Goal: Download file/media

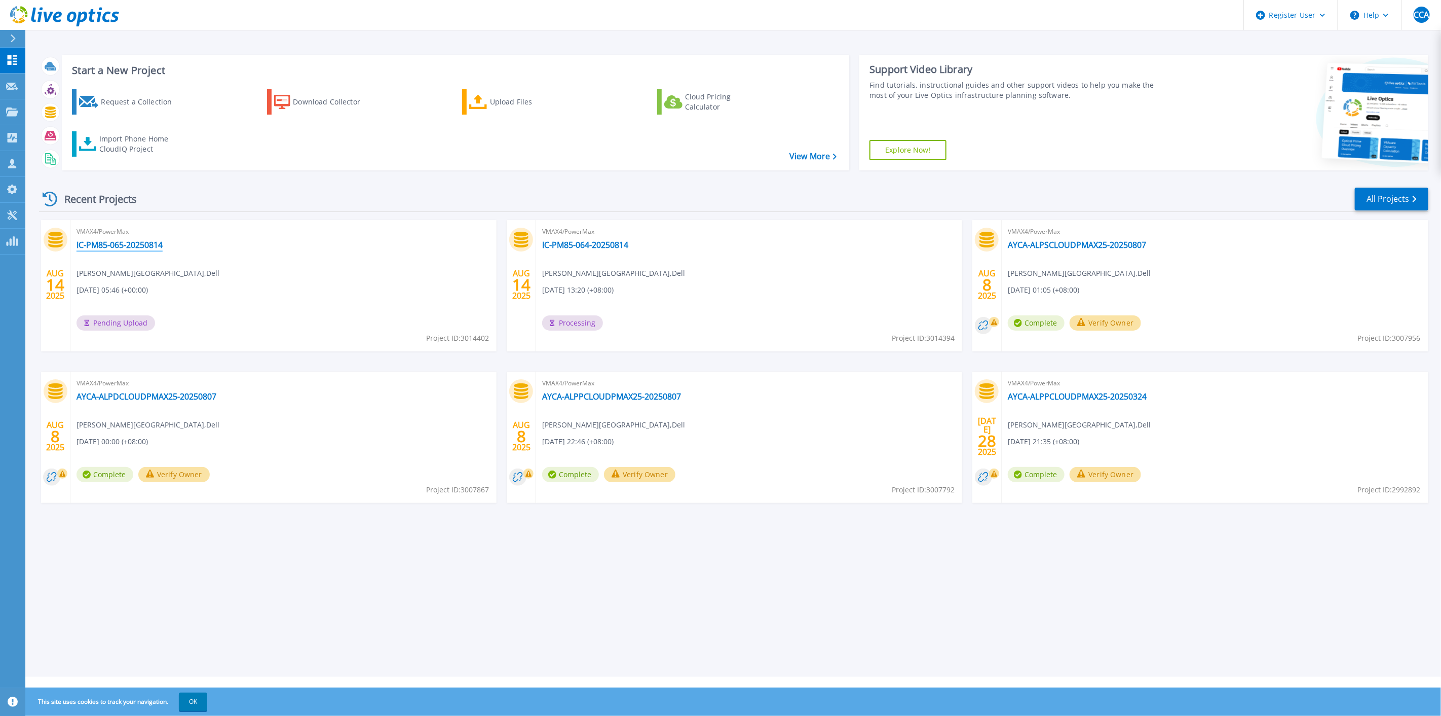
click at [157, 248] on link "IC-PM85-065-20250814" at bounding box center [120, 245] width 86 height 10
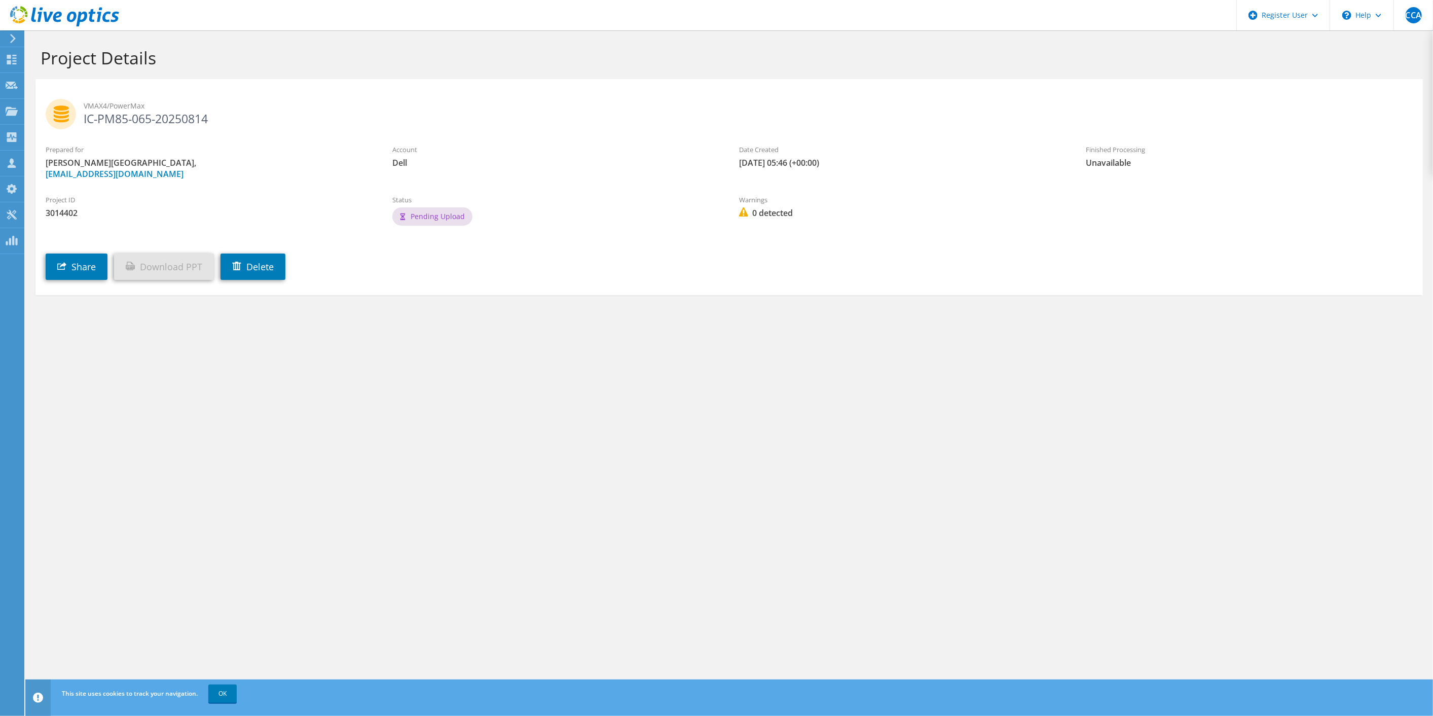
click at [46, 10] on icon at bounding box center [64, 16] width 109 height 21
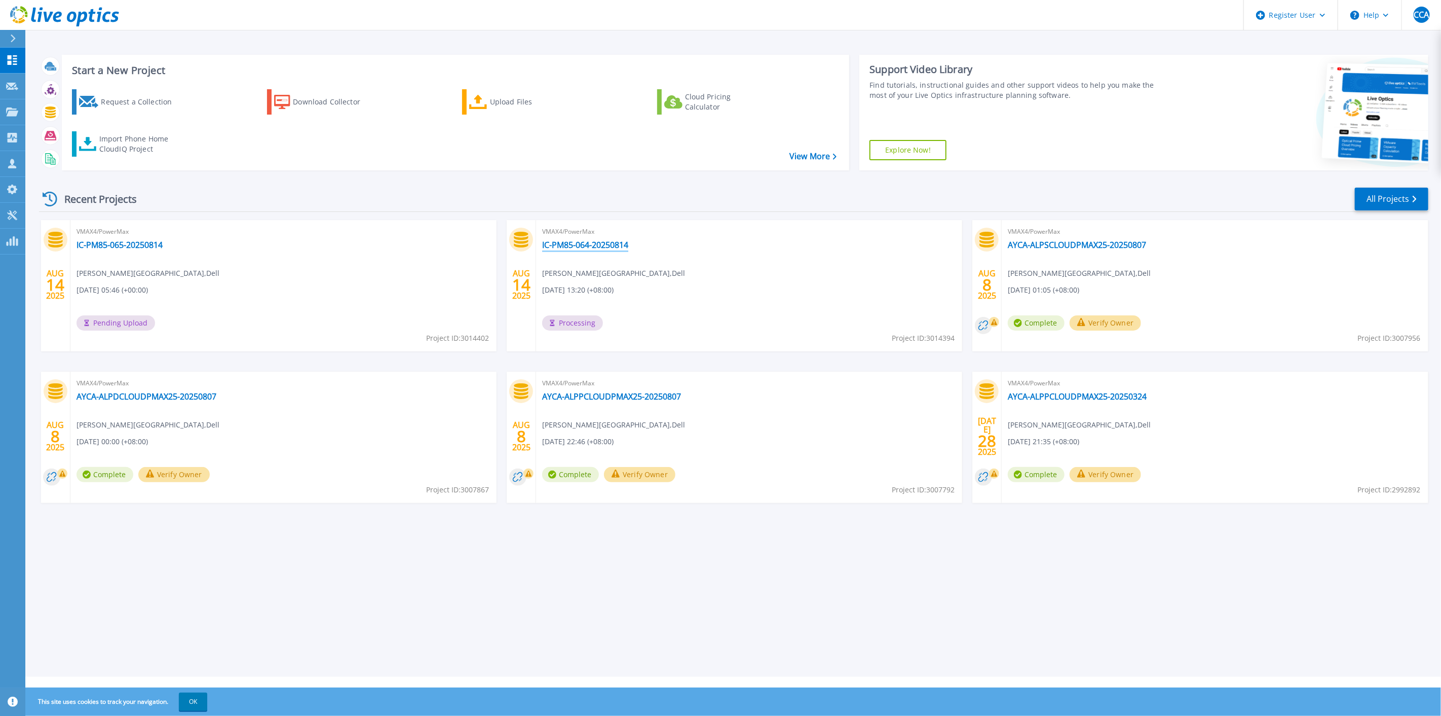
click at [610, 247] on link "IC-PM85-064-20250814" at bounding box center [585, 245] width 86 height 10
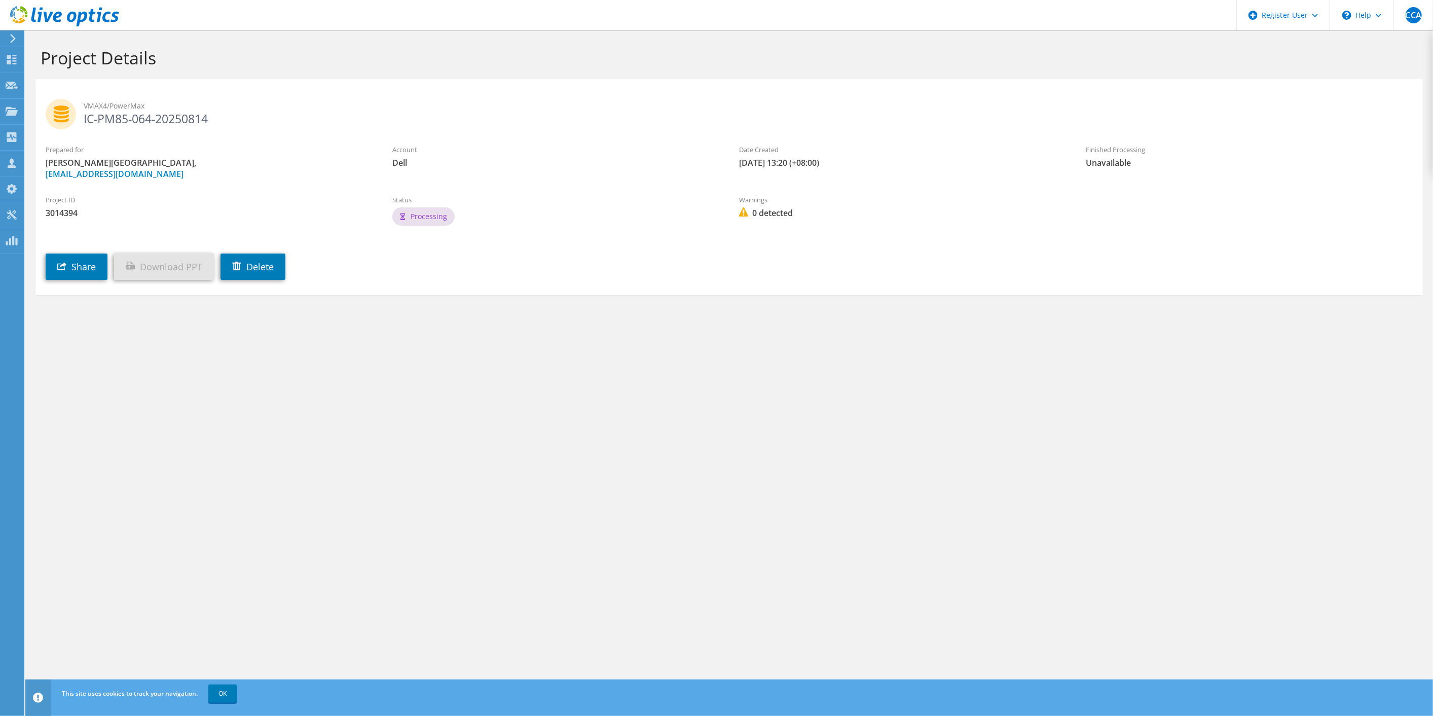
click at [58, 16] on use at bounding box center [64, 16] width 109 height 20
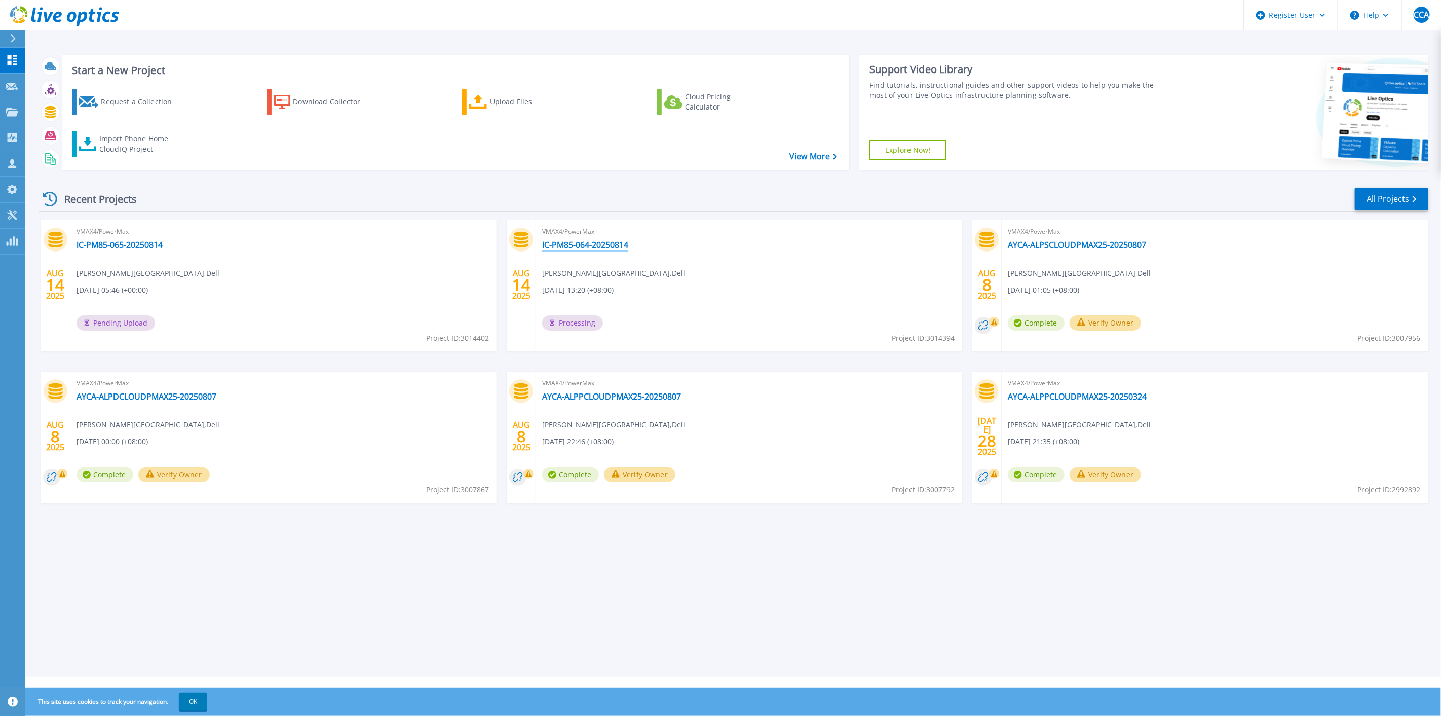
click at [592, 241] on link "IC-PM85-064-20250814" at bounding box center [585, 245] width 86 height 10
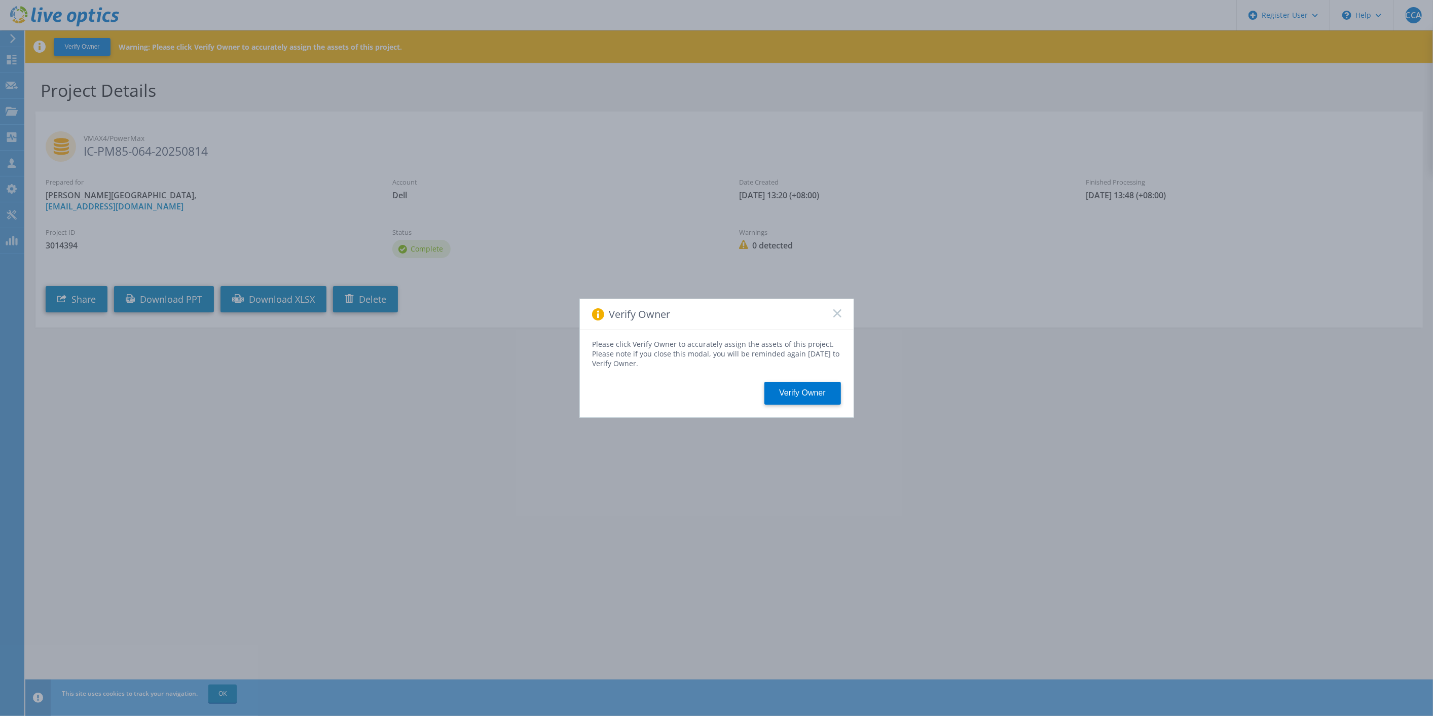
click at [835, 313] on rect at bounding box center [837, 313] width 9 height 9
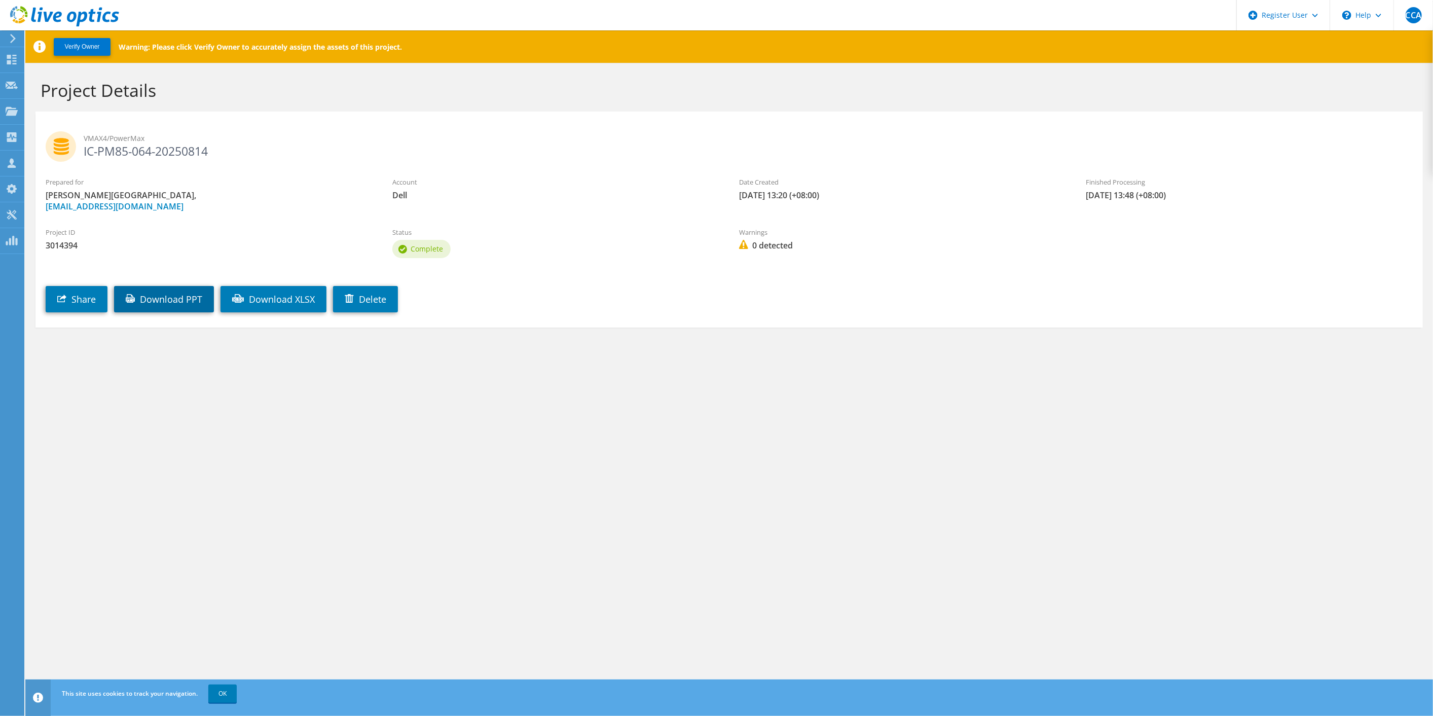
click at [161, 303] on link "Download PPT" at bounding box center [164, 299] width 100 height 26
click at [56, 15] on use at bounding box center [64, 16] width 109 height 20
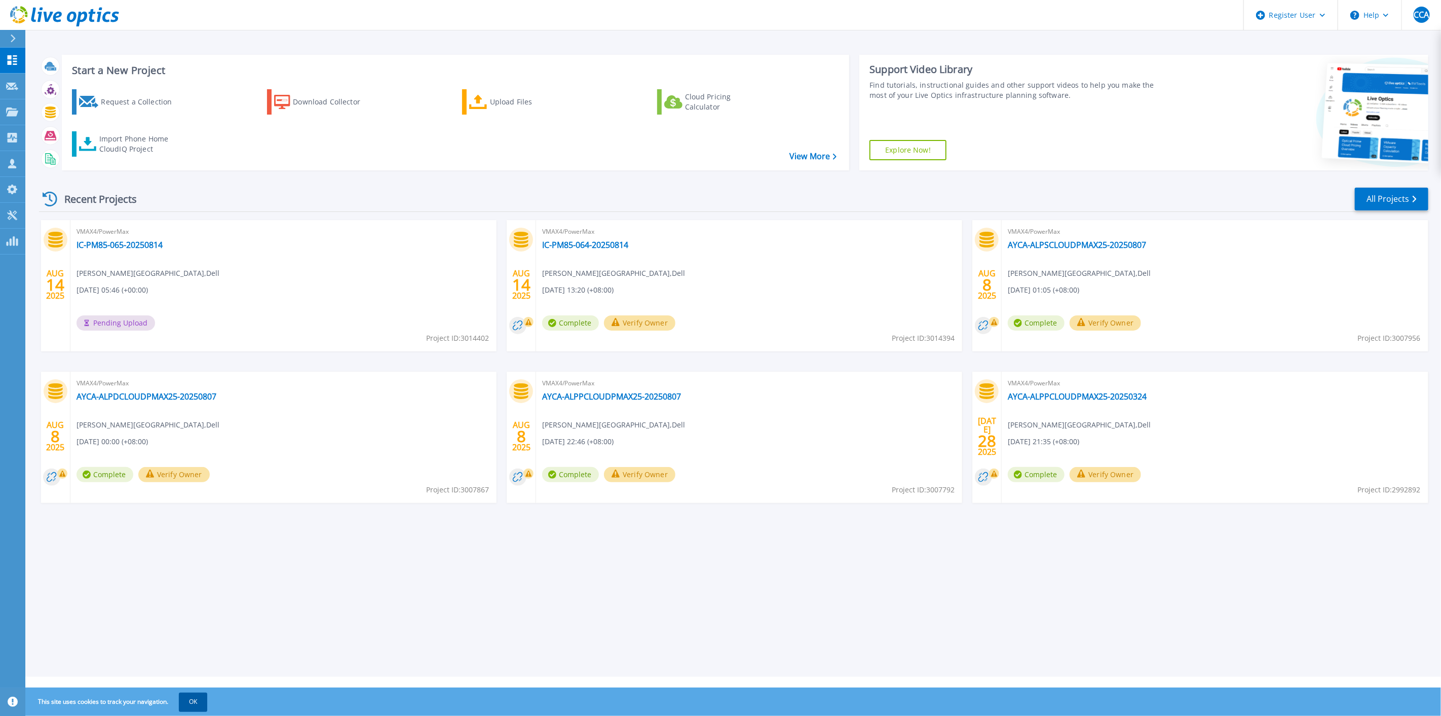
click at [194, 706] on button "OK" at bounding box center [193, 701] width 28 height 18
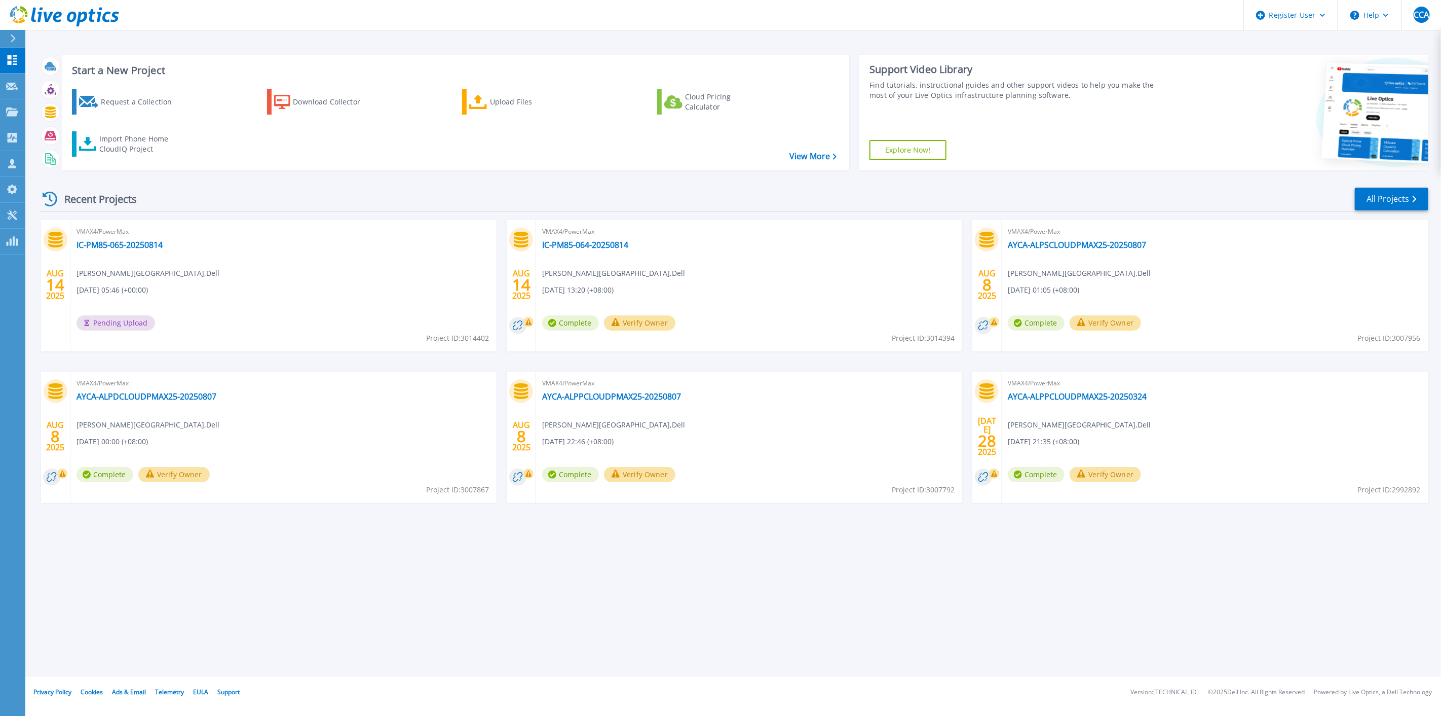
click at [62, 17] on icon at bounding box center [64, 16] width 109 height 21
click at [142, 244] on link "IC-PM85-065-20250814" at bounding box center [120, 245] width 86 height 10
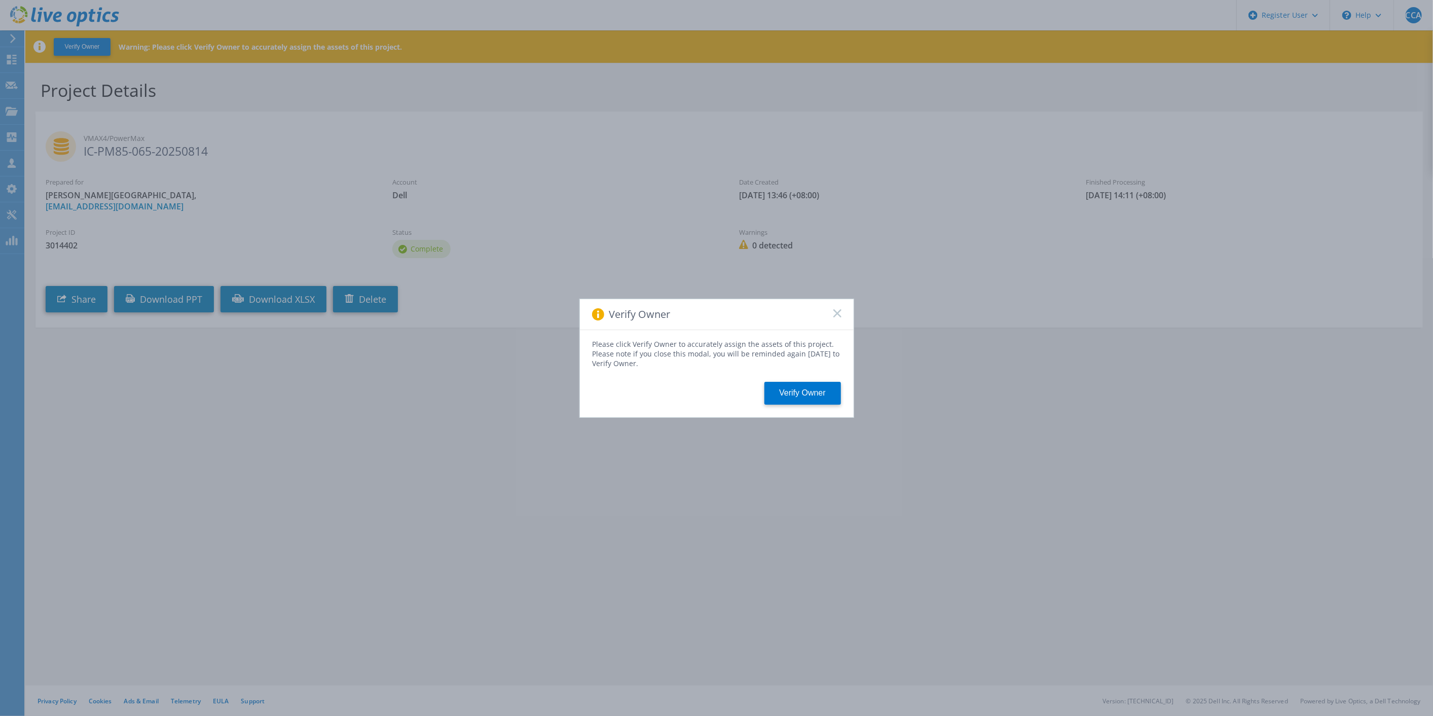
click at [839, 313] on icon at bounding box center [837, 313] width 8 height 8
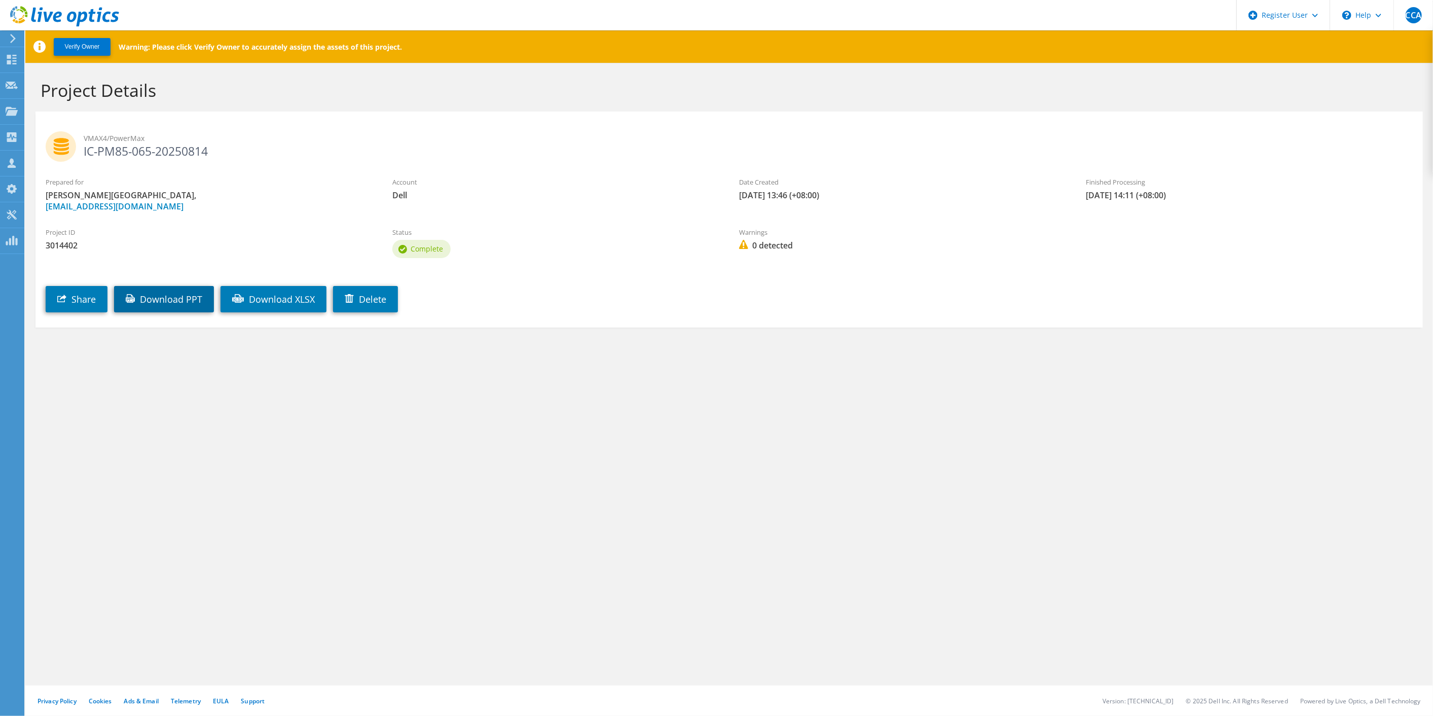
click at [193, 301] on link "Download PPT" at bounding box center [164, 299] width 100 height 26
click at [184, 299] on link "Download PPT" at bounding box center [164, 299] width 100 height 26
